Goal: Information Seeking & Learning: Learn about a topic

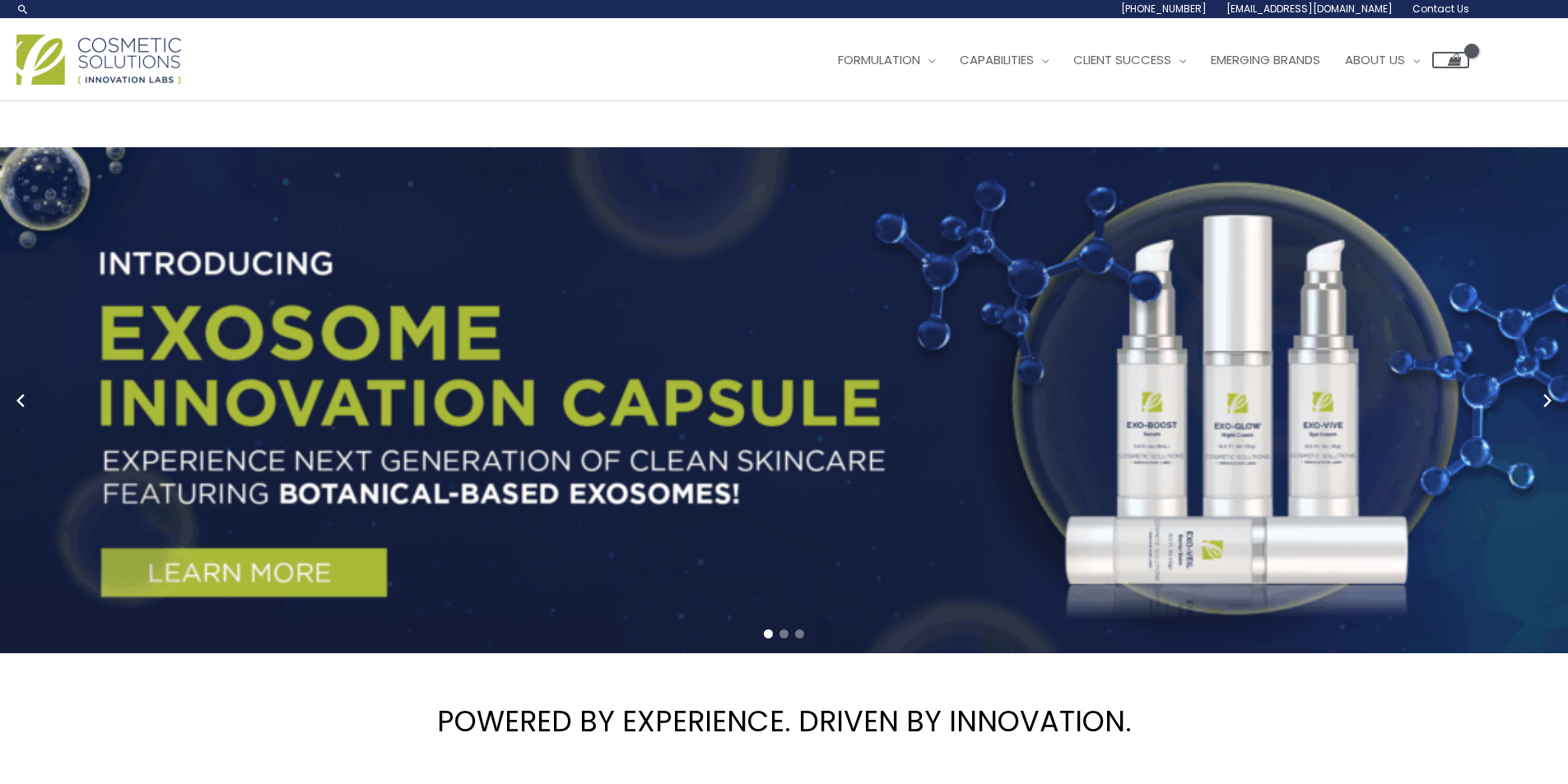
click at [1360, 102] on header "Search... 1.888.883.0540 info@naturalskincare.com Contact Us Main Menu Formulat…" at bounding box center [784, 50] width 1568 height 102
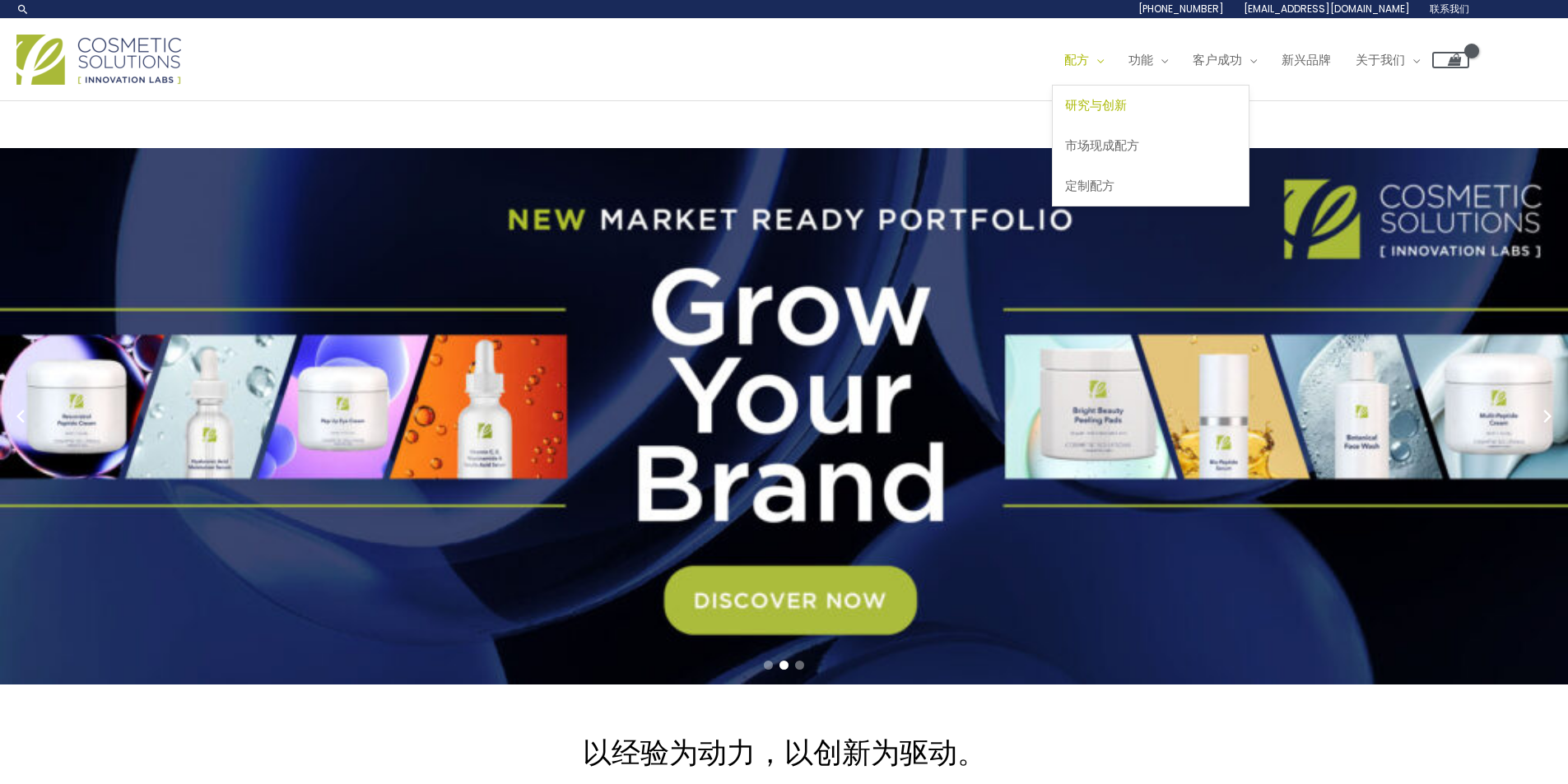
click at [1065, 113] on font "研究与创新" at bounding box center [1096, 104] width 61 height 17
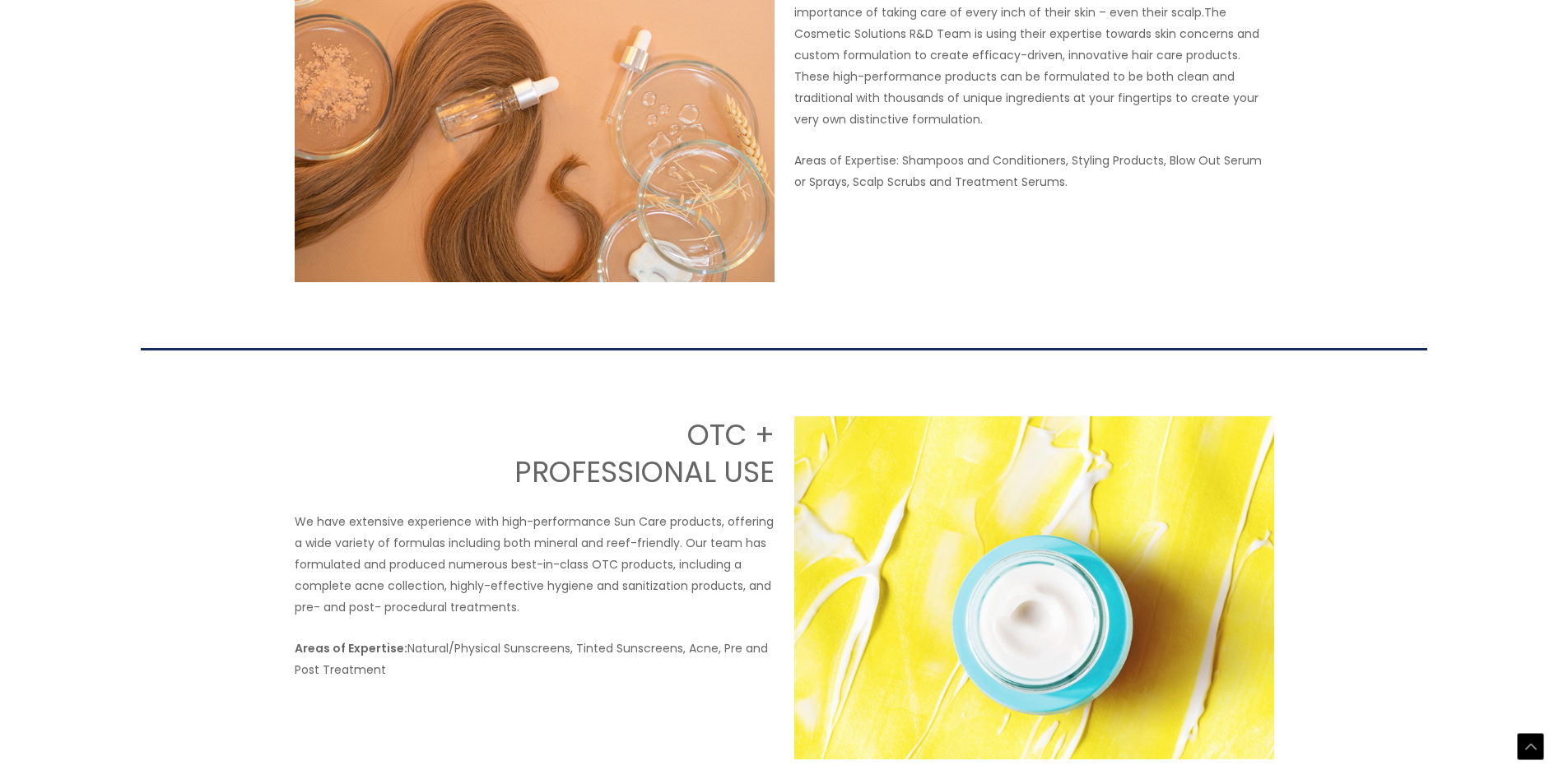
scroll to position [2468, 0]
